Goal: Answer question/provide support

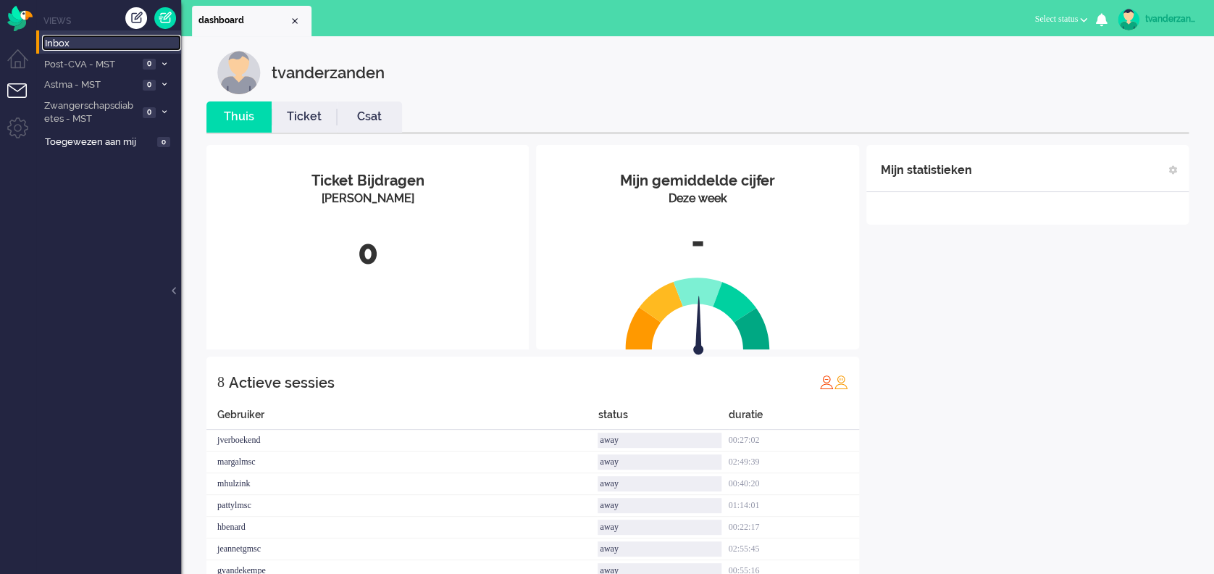
click at [77, 41] on span "Inbox" at bounding box center [113, 44] width 136 height 14
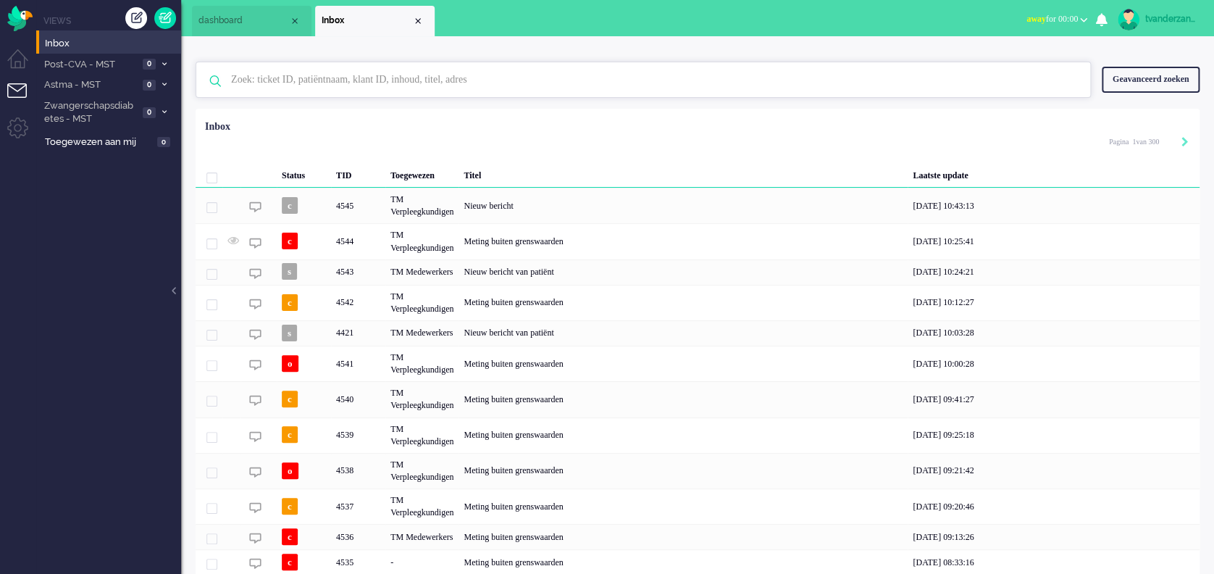
click at [378, 79] on input "text" at bounding box center [645, 79] width 850 height 35
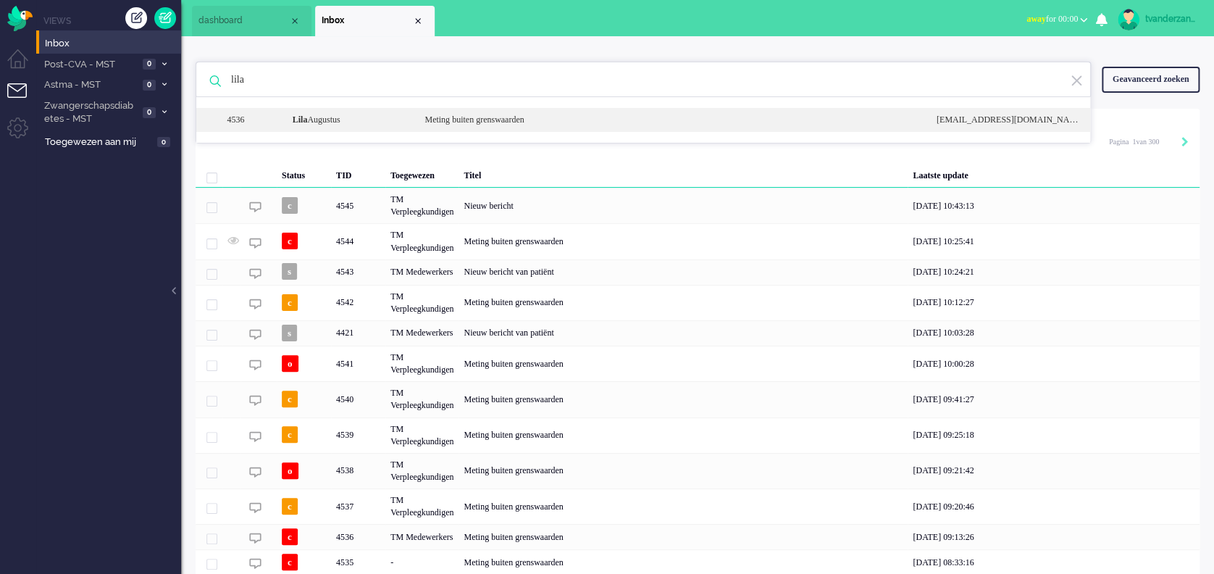
type input "lila"
click at [366, 118] on div "[PERSON_NAME]" at bounding box center [348, 120] width 133 height 12
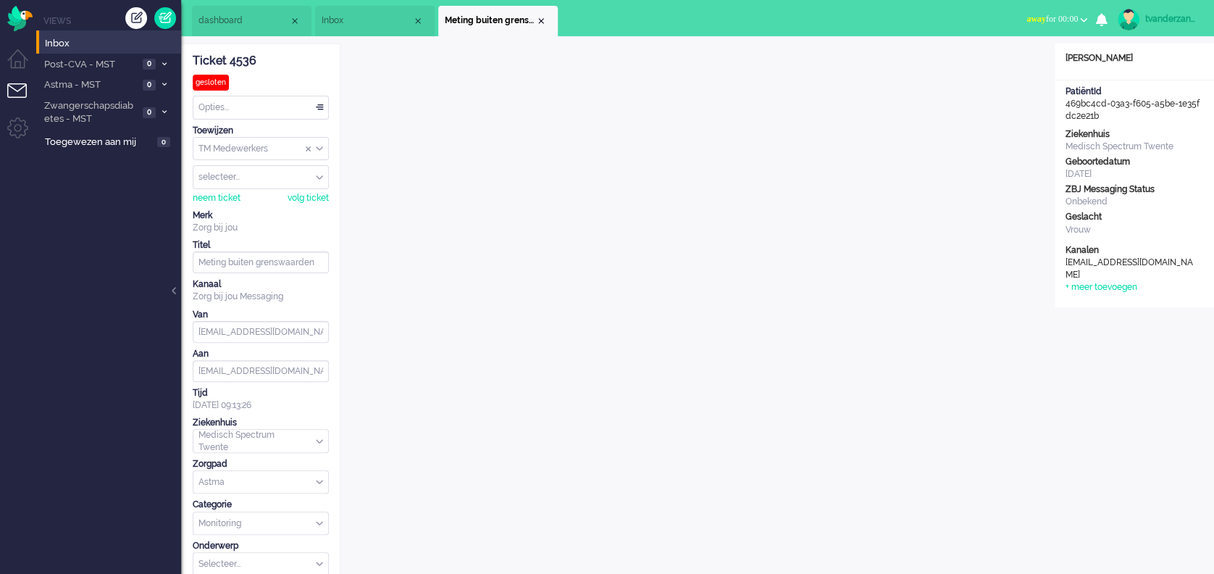
click at [1170, 18] on div "tvanderzanden" at bounding box center [1172, 19] width 54 height 14
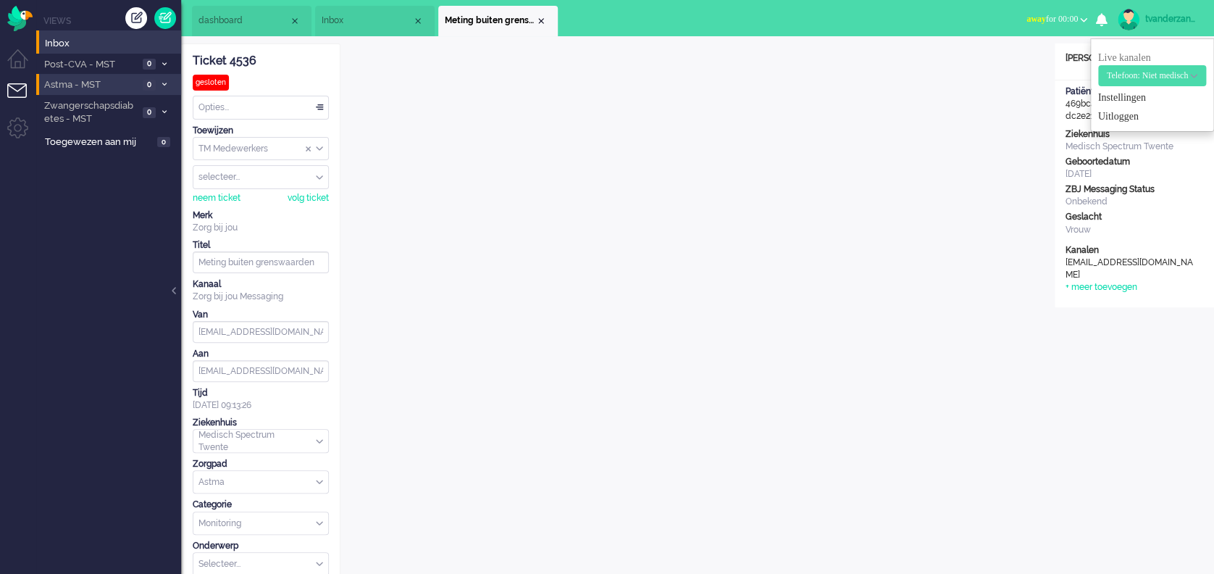
click at [111, 75] on li "Astma - MST 0" at bounding box center [108, 84] width 145 height 21
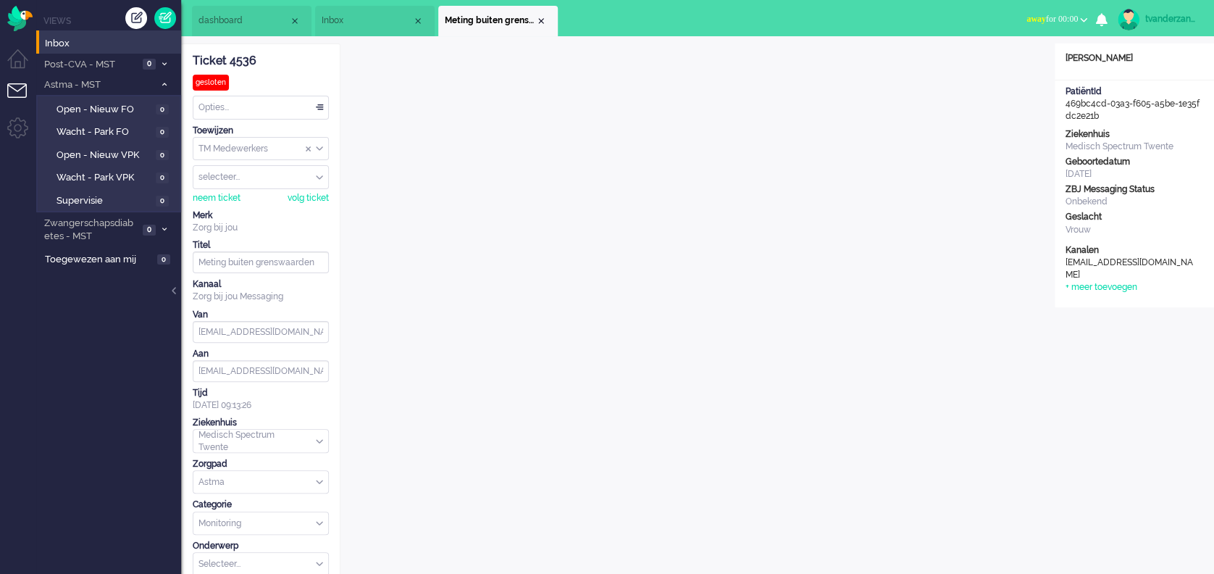
click at [1169, 18] on div "tvanderzanden" at bounding box center [1172, 19] width 54 height 14
click at [1118, 125] on ul "Live kanalen Telefoon: Medisch Telefoon: Niet medisch Telefoon: Test Telefoon: …" at bounding box center [1152, 84] width 124 height 93
click at [1115, 115] on link "Uitloggen" at bounding box center [1152, 116] width 108 height 14
